Goal: Task Accomplishment & Management: Use online tool/utility

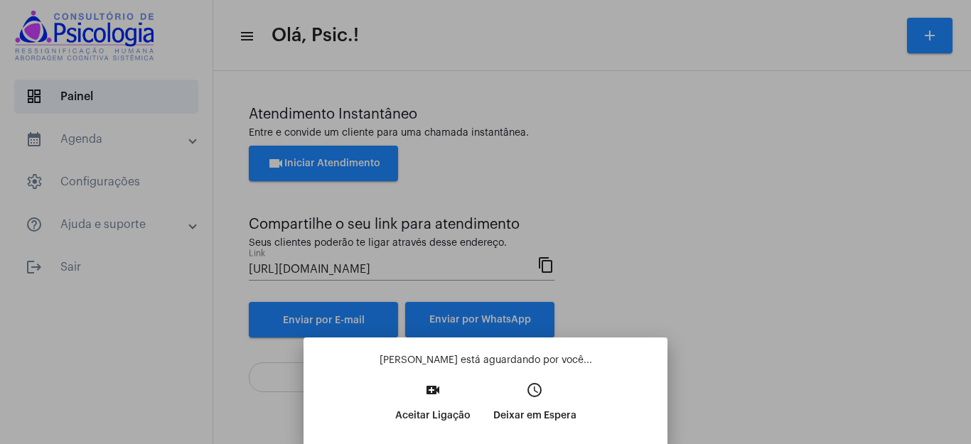
drag, startPoint x: 966, startPoint y: 254, endPoint x: 966, endPoint y: 310, distance: 55.4
click at [970, 424] on div at bounding box center [485, 222] width 971 height 444
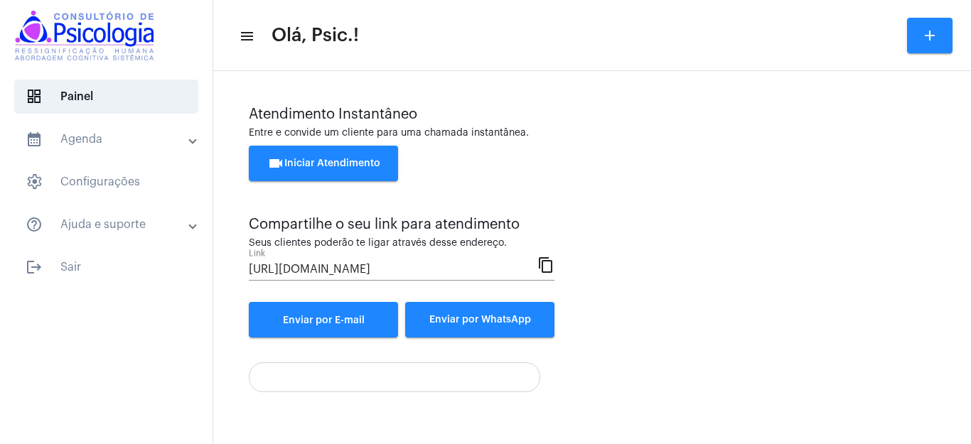
click at [688, 193] on div "videocam Iniciar Atendimento" at bounding box center [592, 171] width 686 height 50
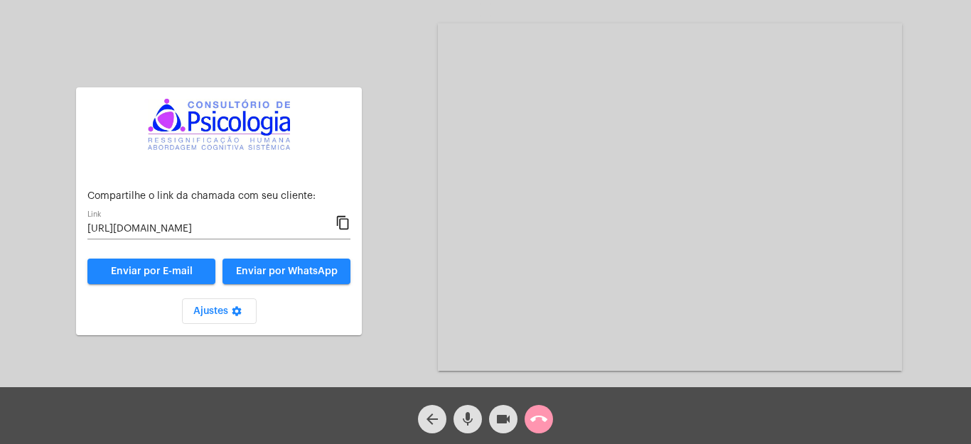
click at [429, 293] on div "Aguardando cliente acessar a chamada Ajustes settings Compartilhe o link da cha…" at bounding box center [485, 195] width 968 height 387
click at [392, 281] on div "Aguardando cliente acessar a chamada Ajustes settings Compartilhe o link da cha…" at bounding box center [485, 195] width 968 height 387
click at [536, 423] on mat-icon "call_end" at bounding box center [538, 419] width 17 height 17
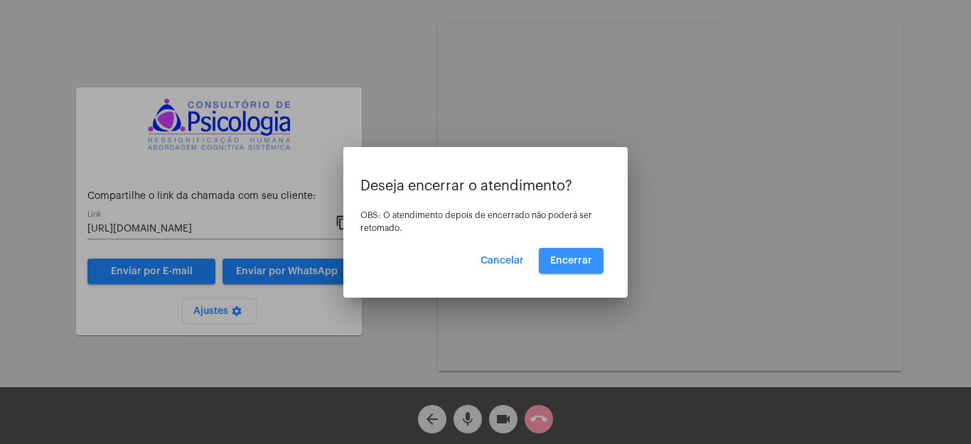
click at [565, 257] on span "Encerrar" at bounding box center [571, 261] width 42 height 10
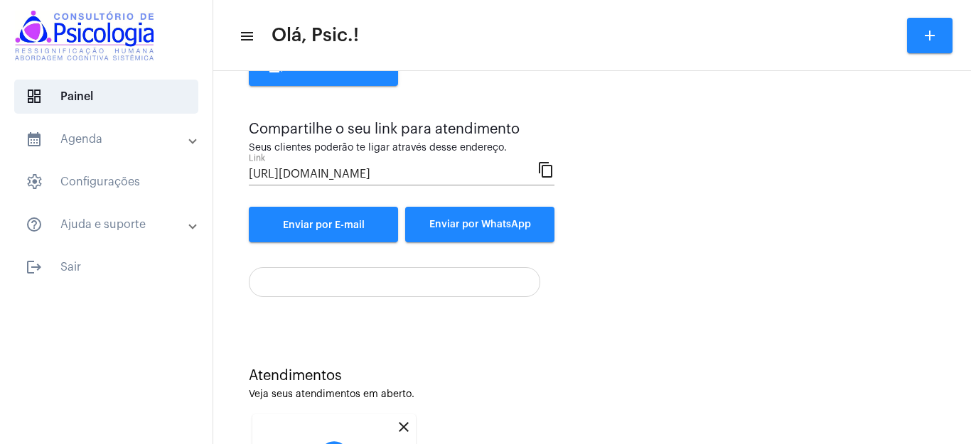
scroll to position [269, 0]
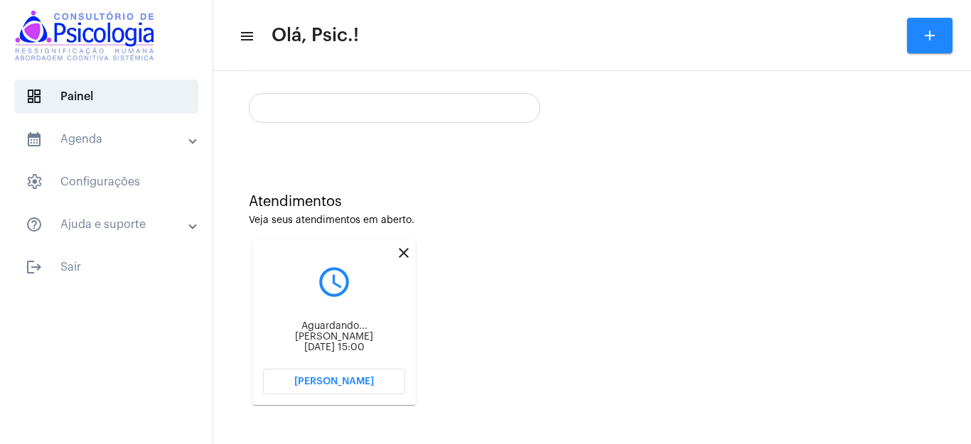
click at [345, 378] on span "[PERSON_NAME]" at bounding box center [334, 382] width 80 height 10
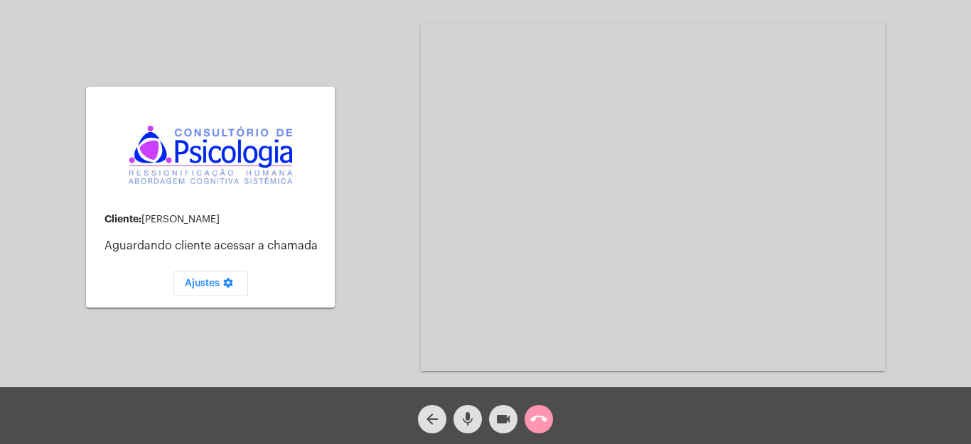
click at [539, 422] on mat-icon "call_end" at bounding box center [538, 419] width 17 height 17
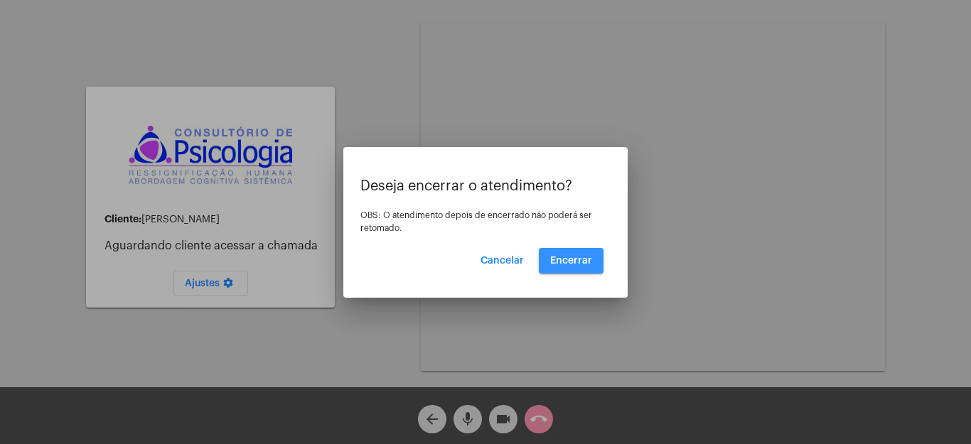
click at [570, 257] on span "Encerrar" at bounding box center [571, 261] width 42 height 10
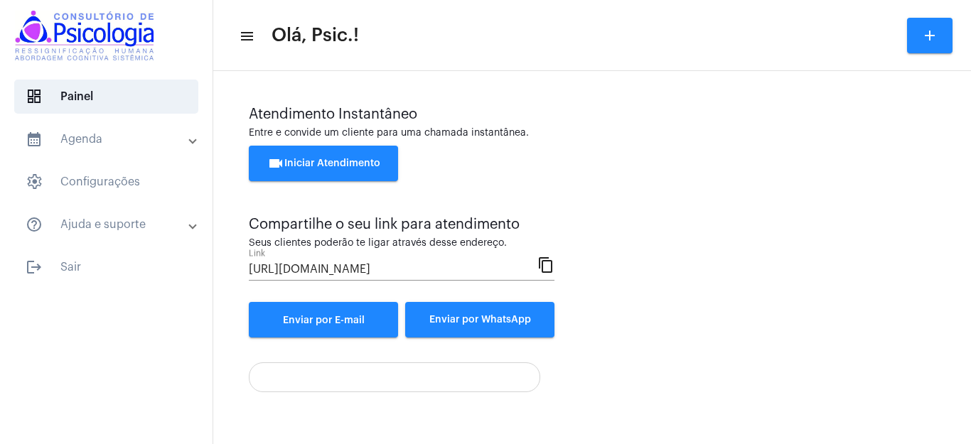
scroll to position [87, 0]
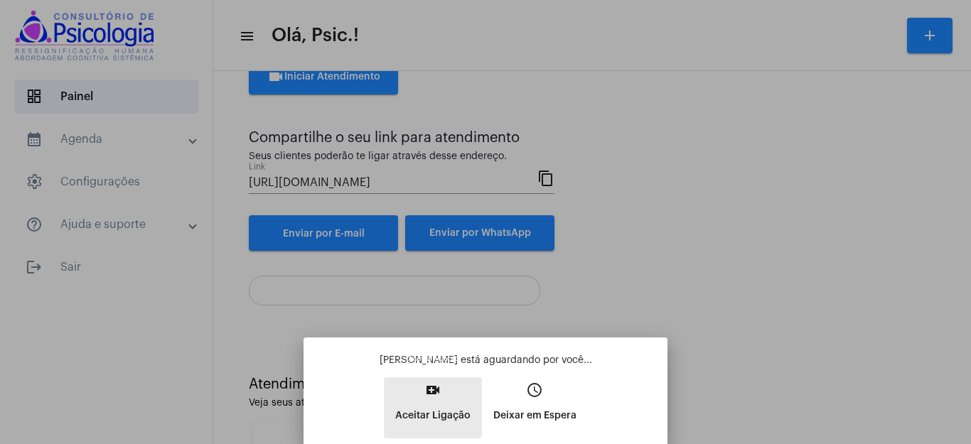
click at [428, 397] on mat-icon "video_call" at bounding box center [432, 390] width 17 height 17
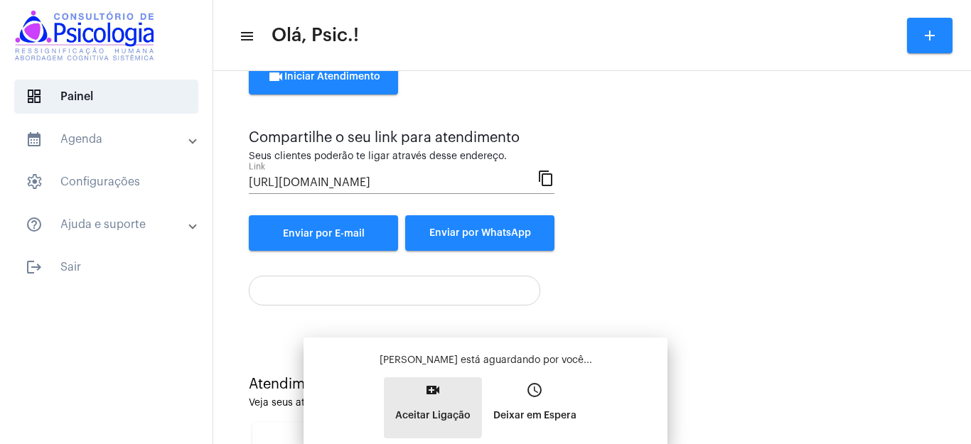
click at [428, 397] on mat-icon "video_call" at bounding box center [432, 390] width 17 height 17
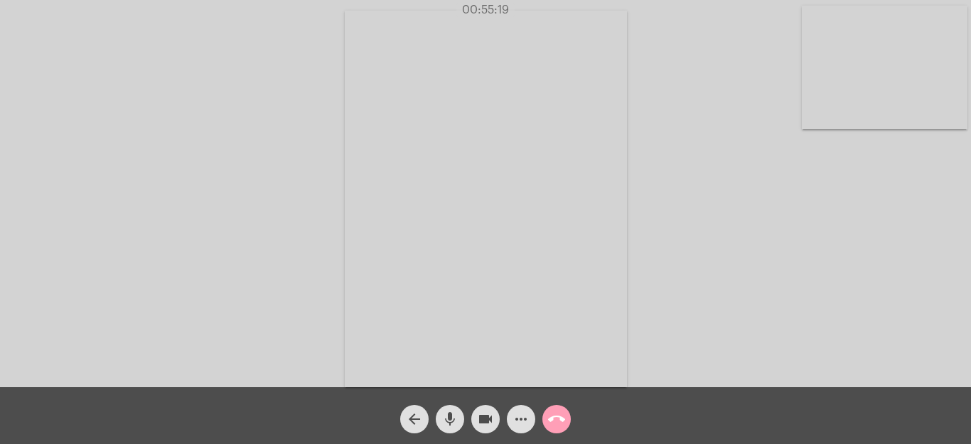
click at [556, 420] on mat-icon "call_end" at bounding box center [556, 419] width 17 height 17
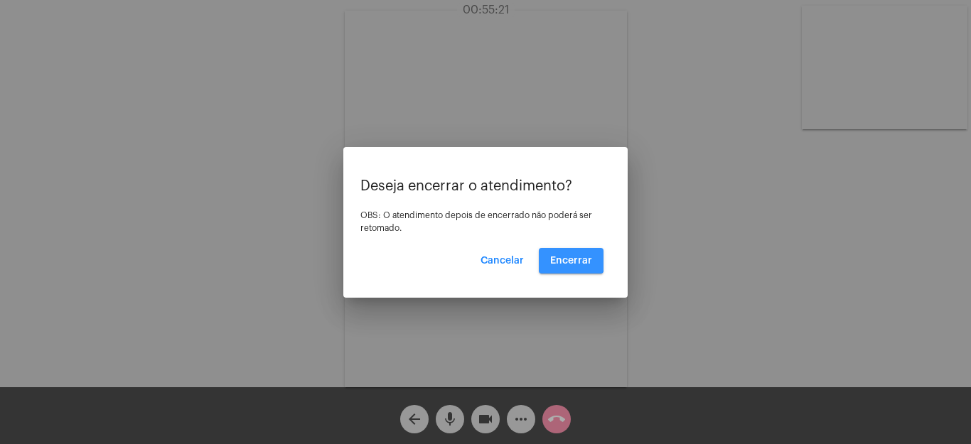
click at [571, 256] on span "Encerrar" at bounding box center [571, 261] width 42 height 10
